Goal: Find specific page/section: Find specific page/section

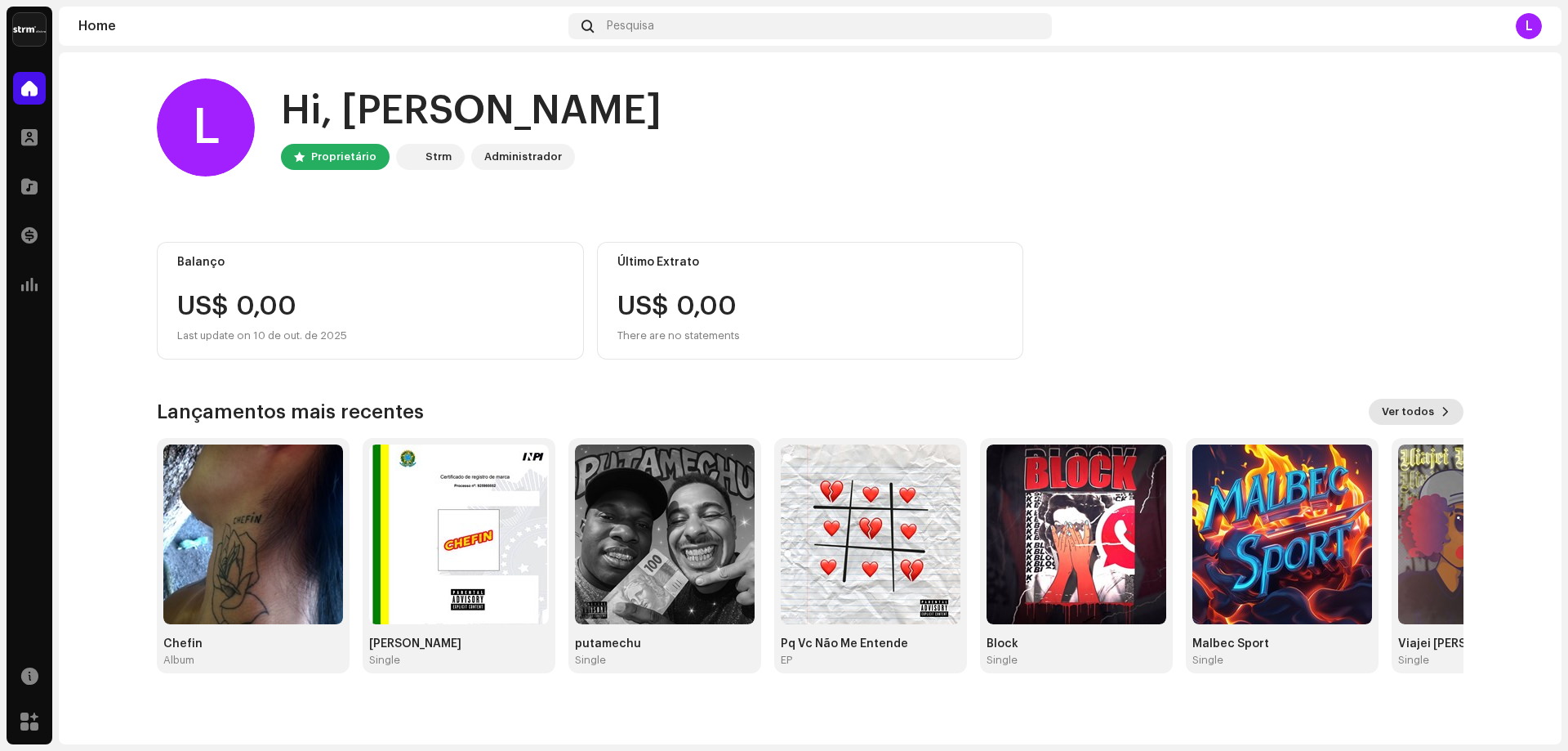
click at [1431, 412] on span "Ver todos" at bounding box center [1408, 411] width 52 height 33
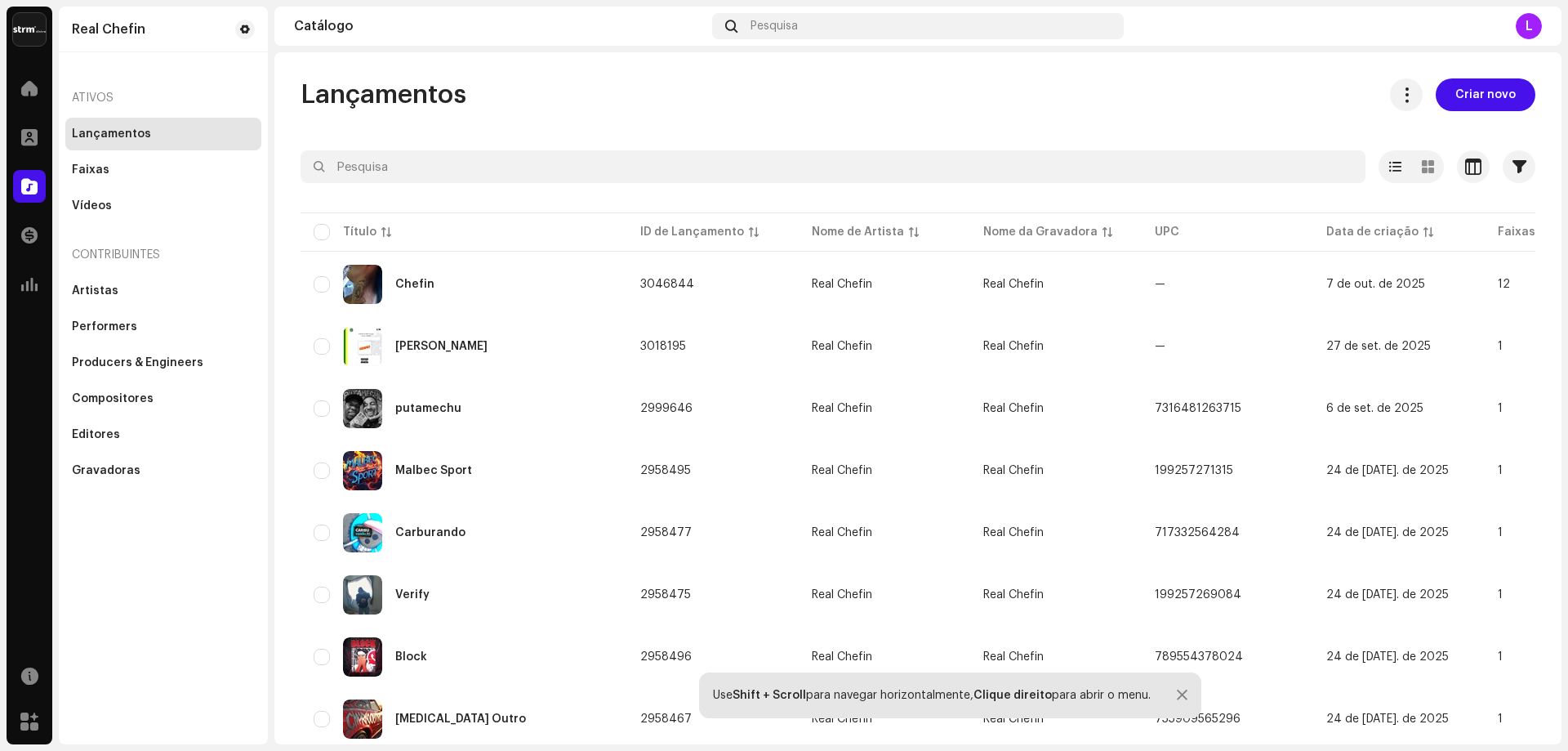
click at [1522, 22] on div "L" at bounding box center [1528, 26] width 26 height 26
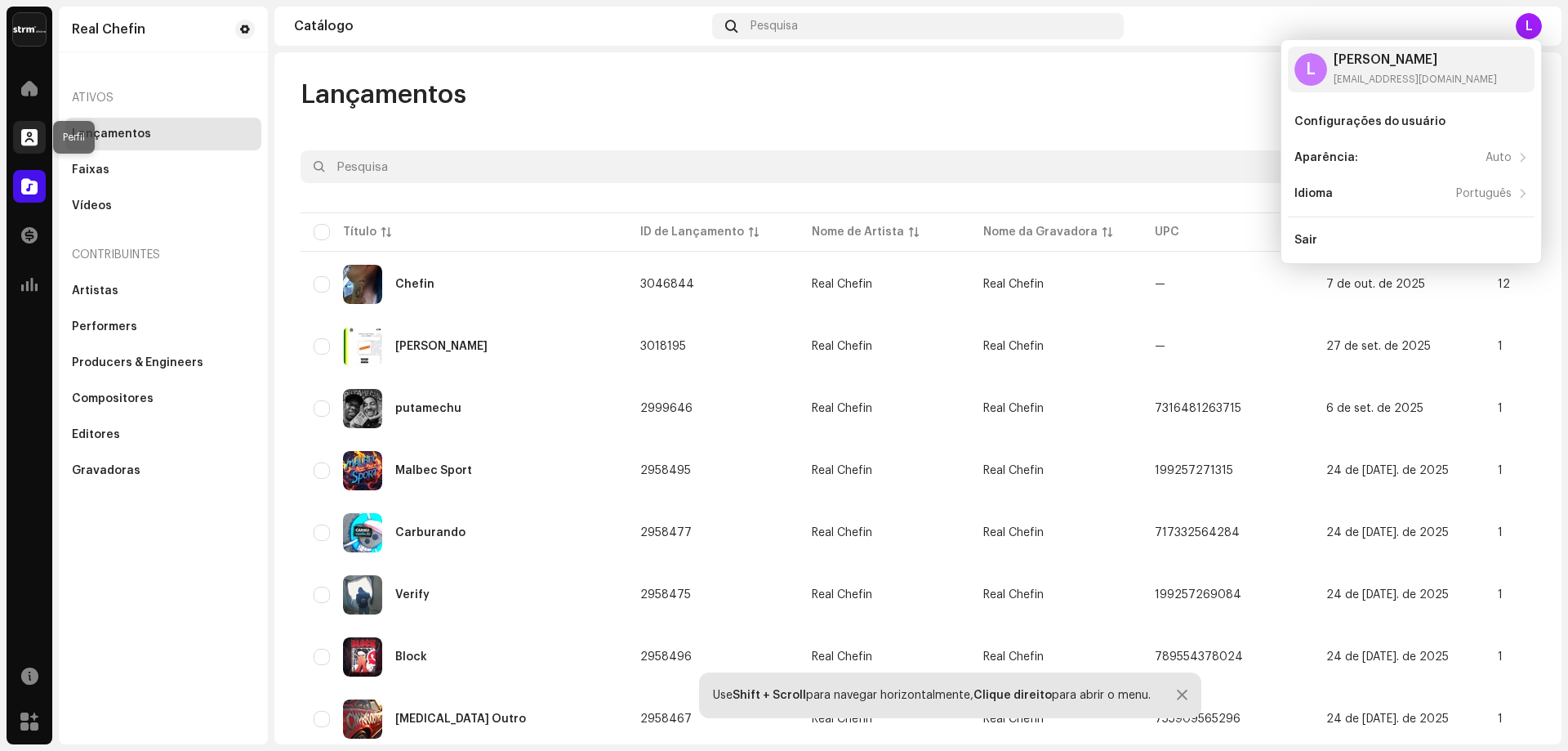
click at [20, 142] on div at bounding box center [29, 137] width 33 height 33
